Goal: Information Seeking & Learning: Learn about a topic

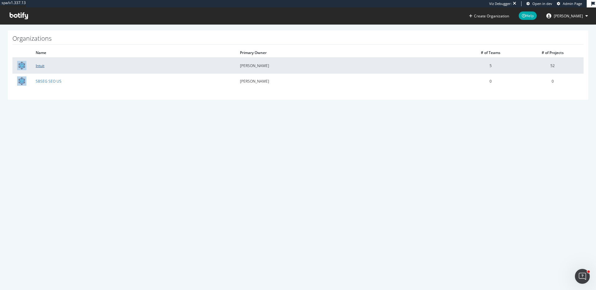
click at [41, 66] on link "Intuit" at bounding box center [40, 65] width 9 height 5
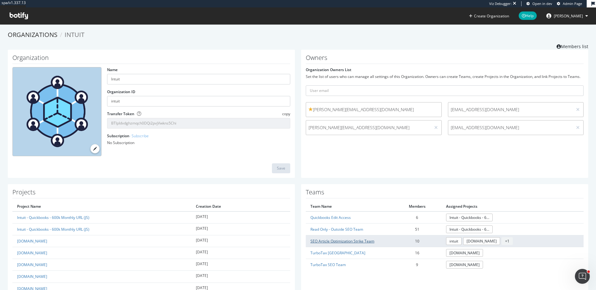
click at [366, 240] on link "SEO Article Optimization Strike Team" at bounding box center [343, 240] width 64 height 5
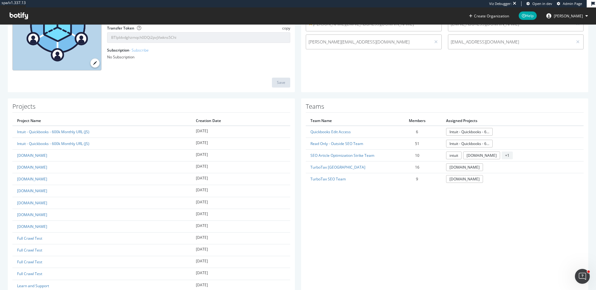
scroll to position [90, 0]
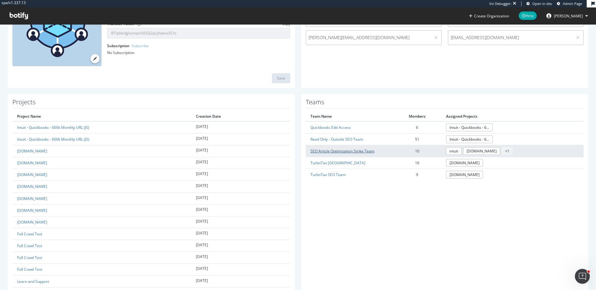
click at [341, 150] on link "SEO Article Optimization Strike Team" at bounding box center [343, 150] width 64 height 5
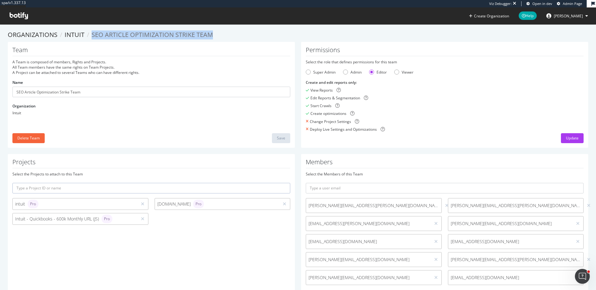
drag, startPoint x: 204, startPoint y: 36, endPoint x: 89, endPoint y: 38, distance: 114.6
click at [89, 38] on ol "Organizations Intuit SEO Article Optimization Strike Team" at bounding box center [298, 34] width 581 height 9
copy span "SEO Article Optimization Strike Team"
click at [89, 38] on li "SEO Article Optimization Strike Team" at bounding box center [148, 34] width 129 height 9
click at [70, 34] on link "Intuit" at bounding box center [75, 34] width 20 height 8
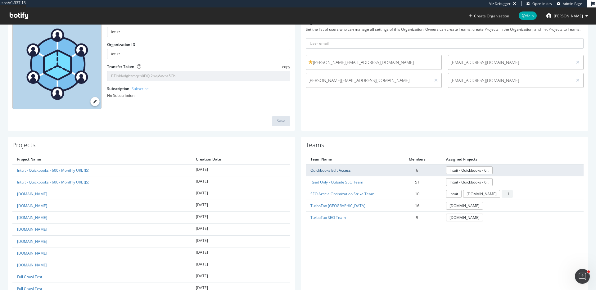
scroll to position [67, 0]
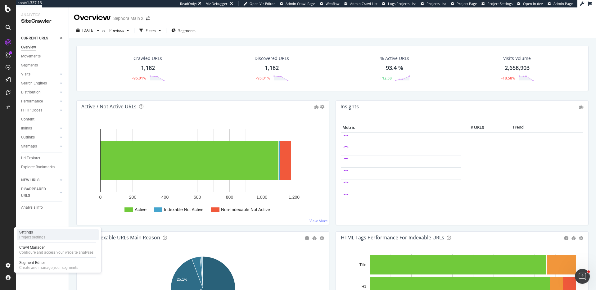
click at [53, 231] on div "Settings Project settings" at bounding box center [58, 234] width 82 height 11
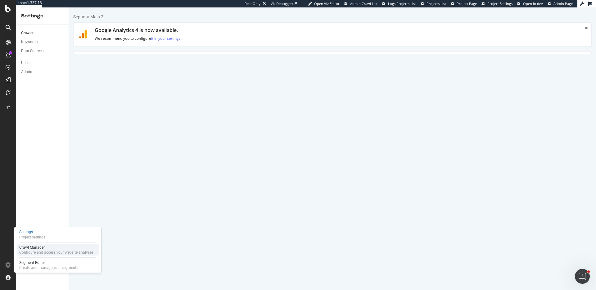
click at [43, 249] on div "Crawl Manager" at bounding box center [56, 247] width 74 height 5
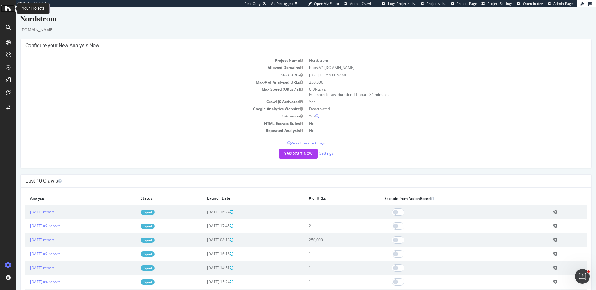
click at [8, 7] on icon at bounding box center [8, 8] width 6 height 7
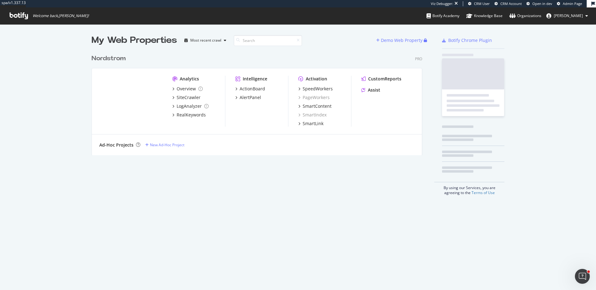
scroll to position [109, 336]
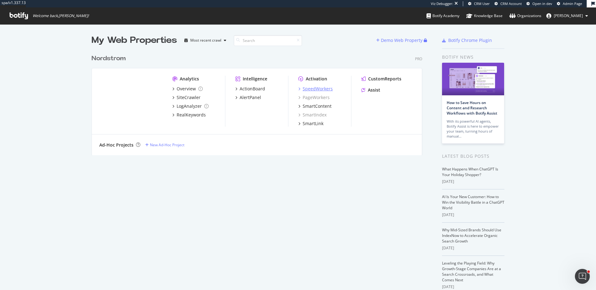
click at [325, 89] on div "SpeedWorkers" at bounding box center [318, 89] width 30 height 6
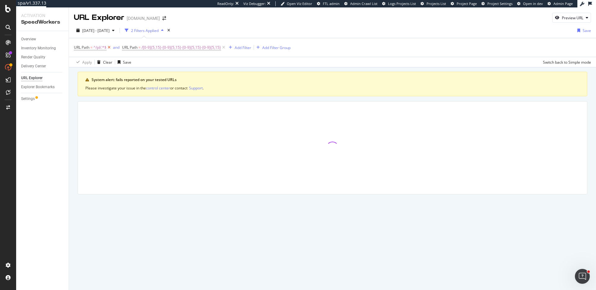
click at [110, 47] on icon at bounding box center [109, 47] width 5 height 6
click at [173, 48] on icon at bounding box center [175, 47] width 5 height 6
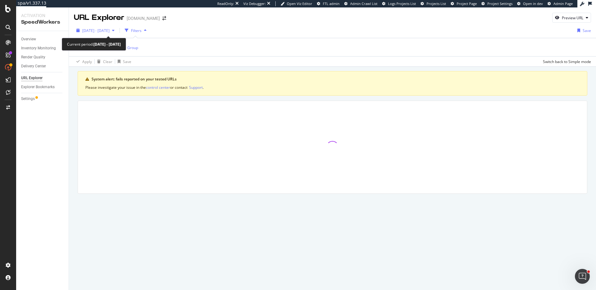
click at [117, 26] on div "[DATE] - [DATE]" at bounding box center [95, 30] width 43 height 9
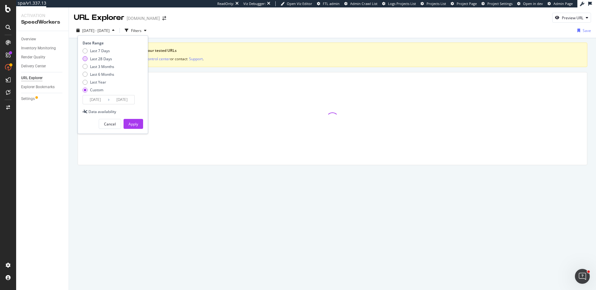
click at [105, 57] on div "Last 28 Days" at bounding box center [101, 58] width 22 height 5
type input "[DATE]"
click at [133, 124] on div "Apply" at bounding box center [134, 123] width 10 height 5
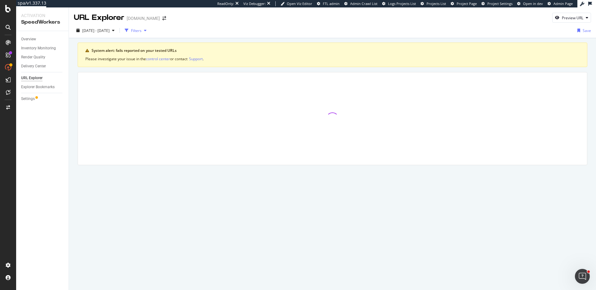
click at [142, 33] on div "Filters" at bounding box center [136, 30] width 11 height 5
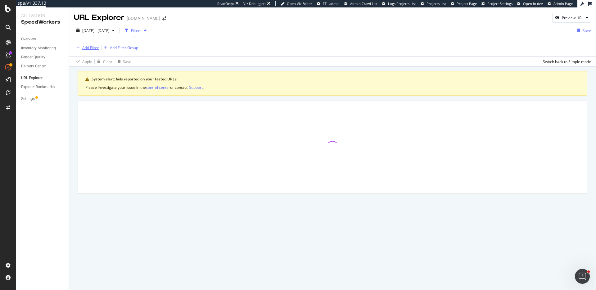
click at [96, 51] on div "Add Filter" at bounding box center [86, 47] width 25 height 7
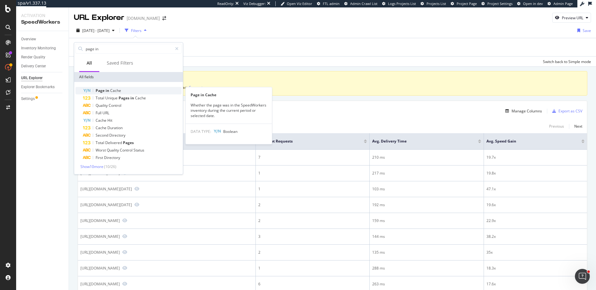
type input "page in"
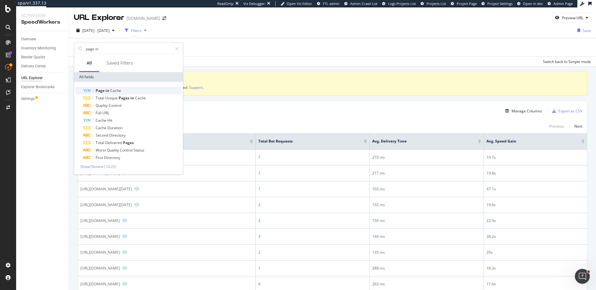
click at [122, 93] on div "Page in Cache" at bounding box center [132, 90] width 99 height 7
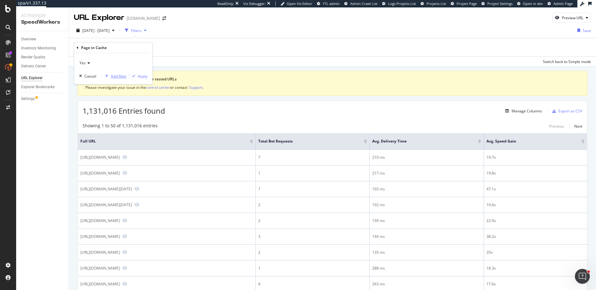
click at [118, 74] on div "Add filter" at bounding box center [119, 76] width 16 height 5
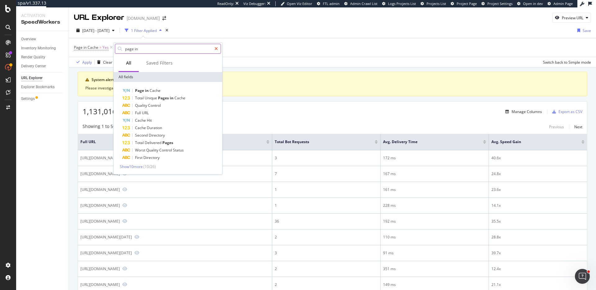
click at [216, 48] on icon at bounding box center [216, 49] width 3 height 4
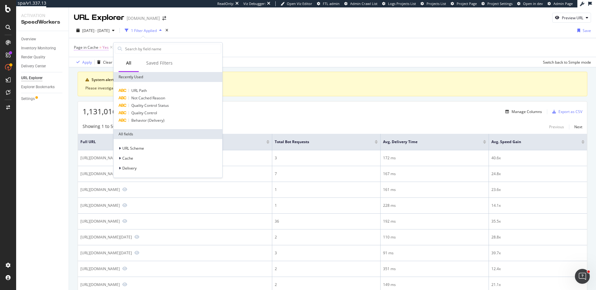
click at [94, 46] on span "Page in Cache" at bounding box center [86, 47] width 25 height 5
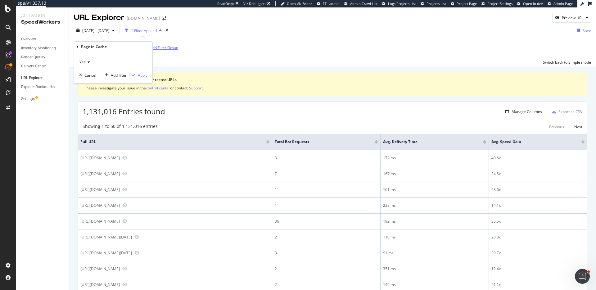
click at [167, 47] on div "Add Filter Group" at bounding box center [164, 47] width 28 height 5
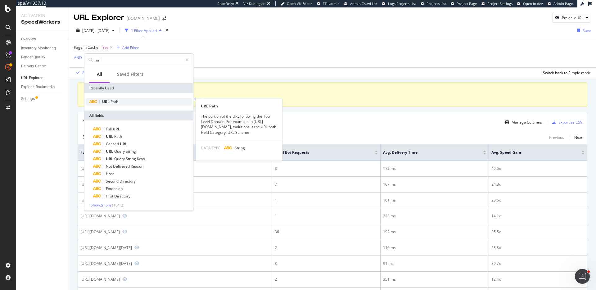
type input "url"
click at [125, 102] on div "URL Path" at bounding box center [139, 101] width 106 height 7
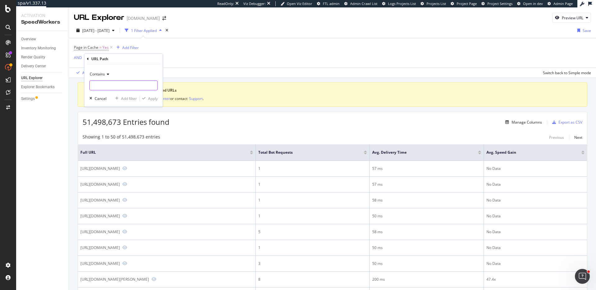
click at [107, 88] on input "text" at bounding box center [124, 85] width 68 height 10
type input "400"
click at [132, 96] on div "Add filter" at bounding box center [129, 98] width 16 height 5
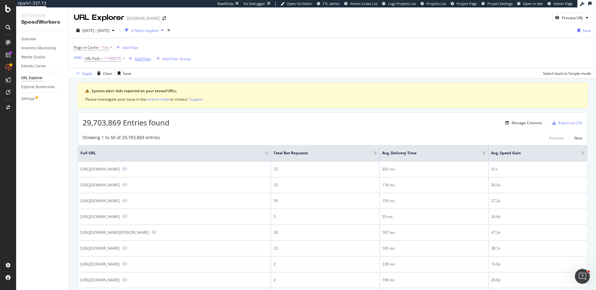
click at [139, 56] on div "Add Filter" at bounding box center [143, 58] width 16 height 5
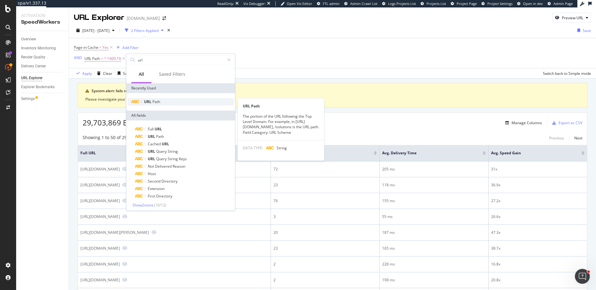
click at [158, 98] on div "URL Path" at bounding box center [181, 101] width 106 height 7
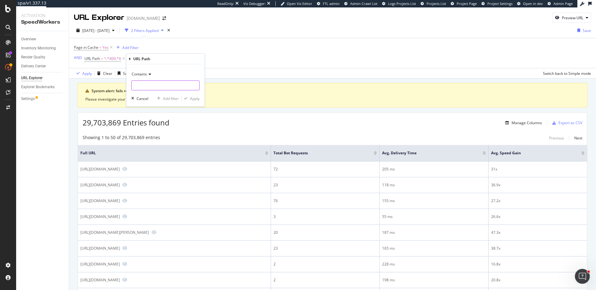
click at [143, 81] on input "text" at bounding box center [166, 85] width 68 height 10
type input "500"
click at [176, 98] on div "Add filter" at bounding box center [171, 98] width 16 height 5
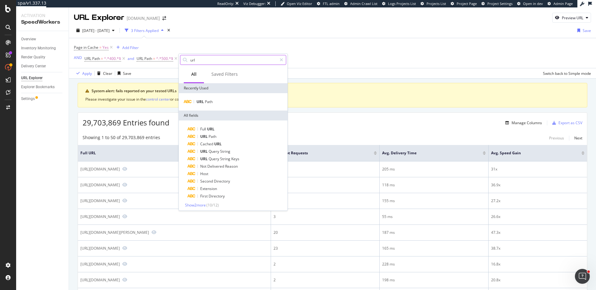
click at [282, 59] on icon at bounding box center [281, 60] width 3 height 4
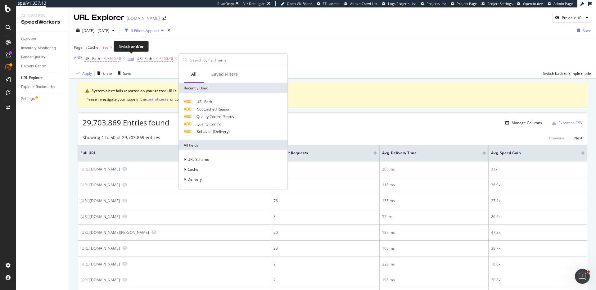
click at [129, 58] on div "and" at bounding box center [131, 58] width 7 height 5
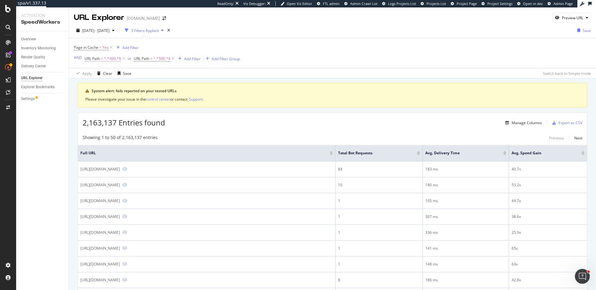
click at [114, 59] on span "^.*400.*$" at bounding box center [112, 58] width 17 height 9
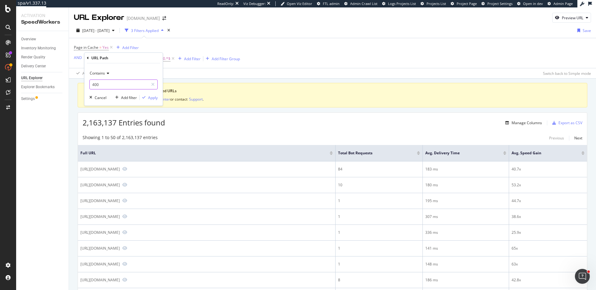
click at [109, 84] on input "400" at bounding box center [119, 84] width 59 height 10
type input "400.html"
click at [127, 96] on div "Add filter" at bounding box center [129, 97] width 16 height 5
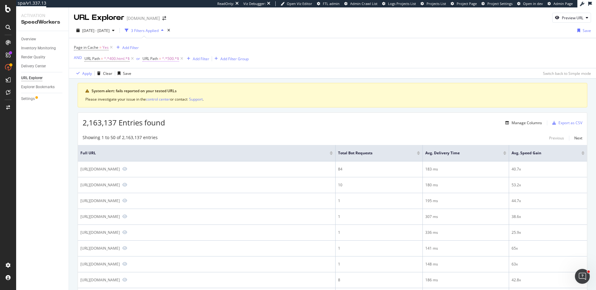
click at [166, 60] on span "^.*500.*$" at bounding box center [170, 58] width 17 height 9
click at [171, 85] on input "500" at bounding box center [177, 84] width 59 height 10
paste input "400.html"
type input "500.html"
click at [211, 97] on div "Apply" at bounding box center [212, 97] width 10 height 5
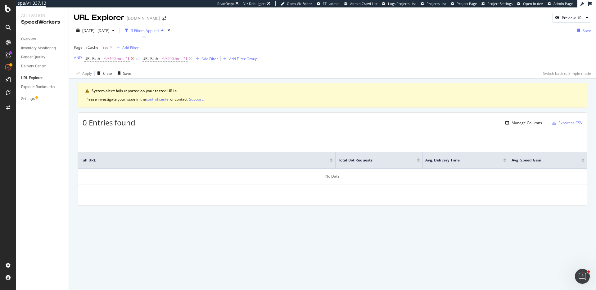
click at [132, 60] on icon at bounding box center [132, 59] width 5 height 6
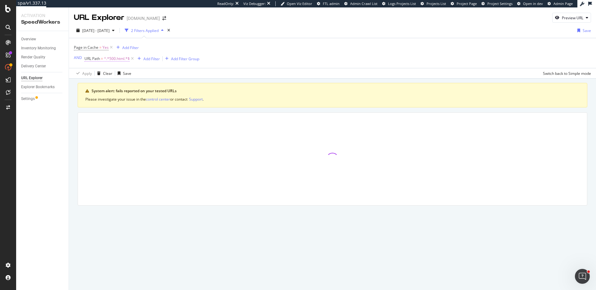
click at [116, 61] on span "^.*500.html.*$" at bounding box center [117, 58] width 26 height 9
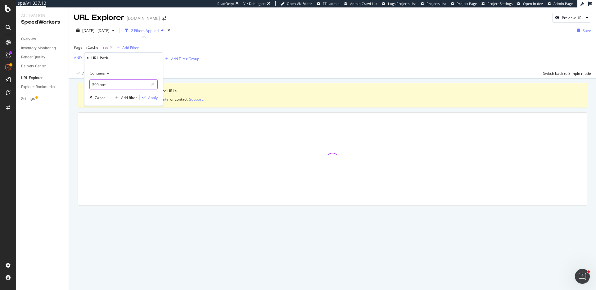
click at [125, 86] on input "500.html" at bounding box center [119, 84] width 59 height 10
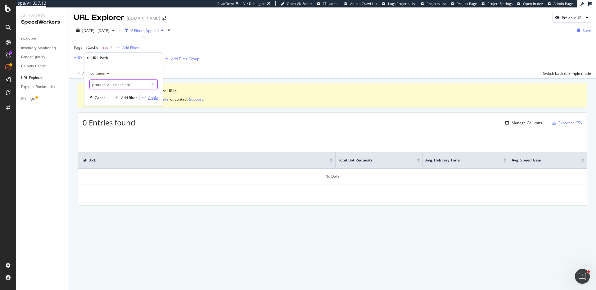
type input "product-visualizer-api"
click at [153, 98] on div "Apply" at bounding box center [153, 97] width 10 height 5
